Goal: Navigation & Orientation: Find specific page/section

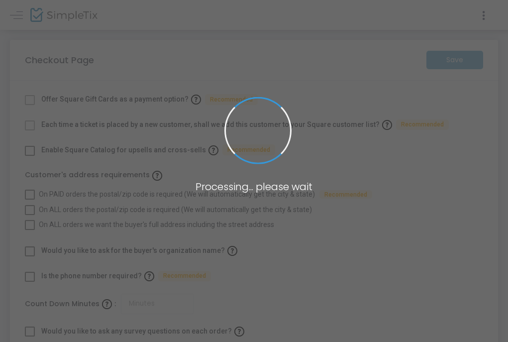
checkbox input "true"
type input "15"
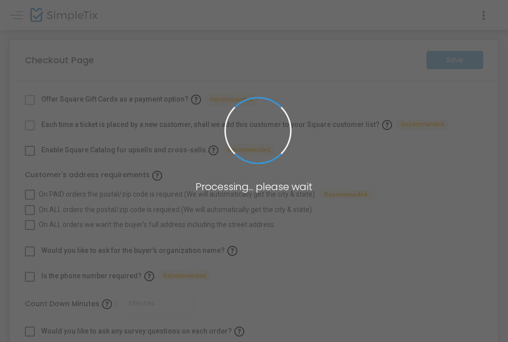
checkbox input "true"
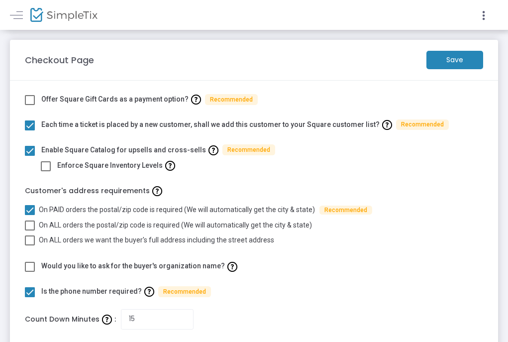
click at [276, 20] on span "Events" at bounding box center [284, 16] width 22 height 14
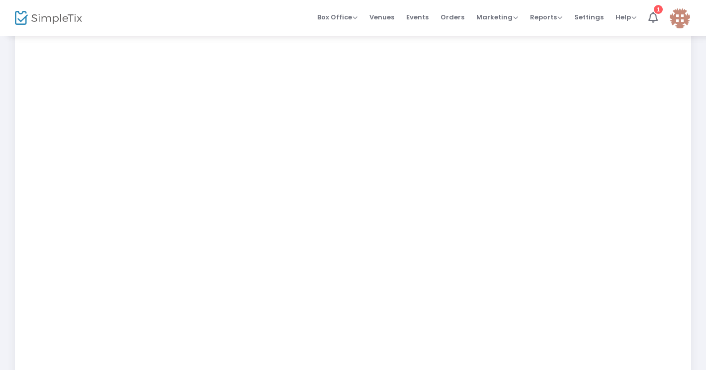
scroll to position [148, 0]
click at [423, 12] on span "Events" at bounding box center [417, 16] width 22 height 25
